Goal: Find contact information

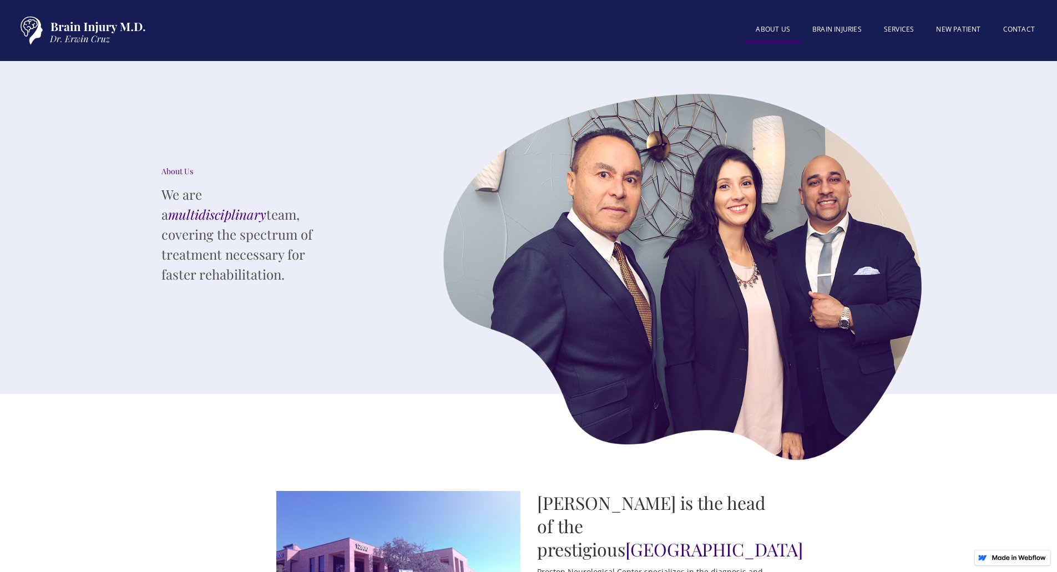
click at [779, 31] on link "About US" at bounding box center [773, 30] width 57 height 25
click at [1007, 29] on link "Contact" at bounding box center [1019, 30] width 54 height 24
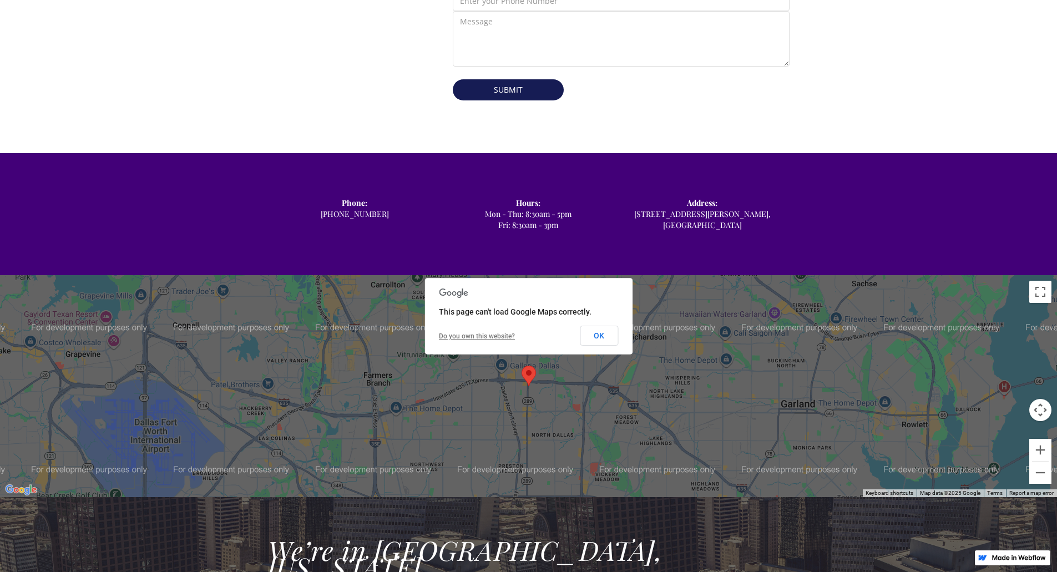
scroll to position [555, 0]
